Goal: Navigation & Orientation: Go to known website

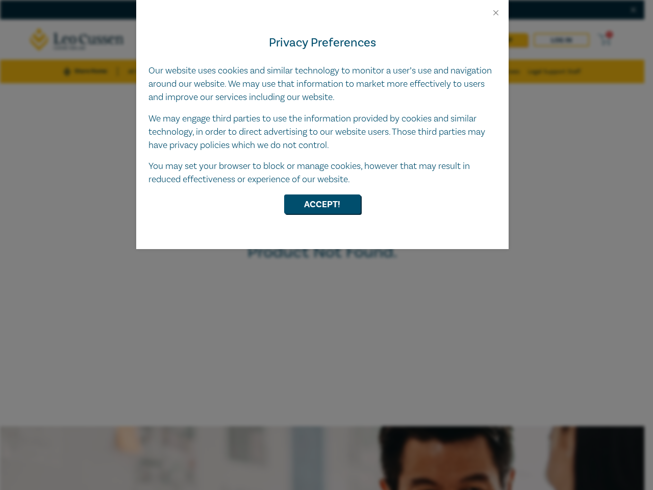
click at [327, 245] on div "Privacy Preferences Our website uses cookies and similar technology to monitor …" at bounding box center [322, 133] width 373 height 232
click at [496, 13] on button "Close" at bounding box center [495, 12] width 9 height 9
click at [323, 204] on button "Accept!" at bounding box center [322, 203] width 77 height 19
